Goal: Transaction & Acquisition: Purchase product/service

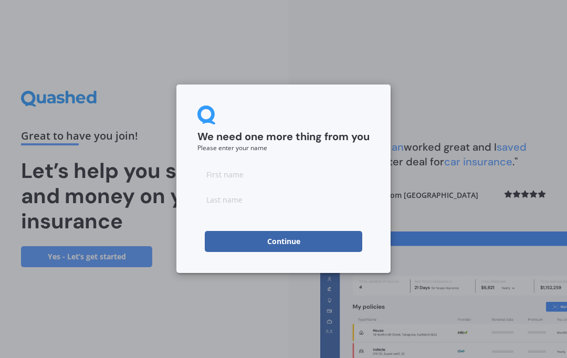
click at [274, 162] on form "We need one more thing from you Please enter your name Continue" at bounding box center [283, 178] width 172 height 146
click at [246, 173] on input at bounding box center [283, 174] width 172 height 21
type input "[PERSON_NAME]"
type input "N"
click at [270, 240] on button "Continue" at bounding box center [283, 241] width 157 height 21
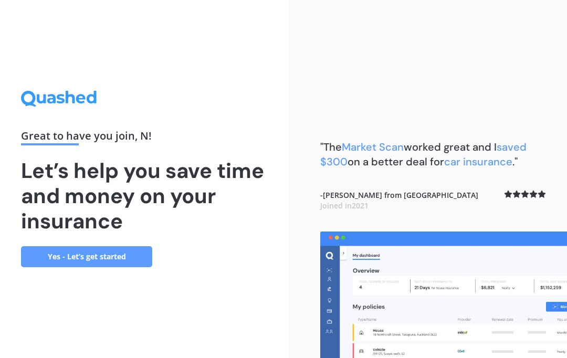
click at [69, 260] on link "Yes - Let’s get started" at bounding box center [86, 256] width 131 height 21
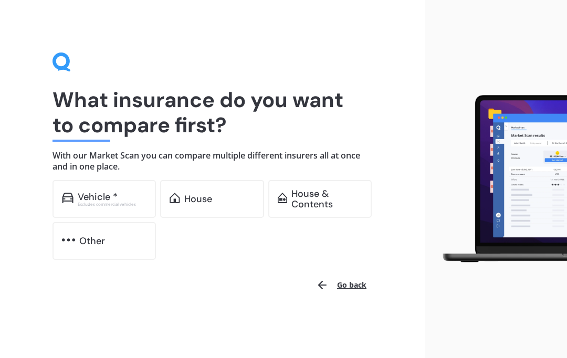
click at [190, 201] on div "House" at bounding box center [198, 199] width 28 height 10
